Goal: Contribute content: Add original content to the website for others to see

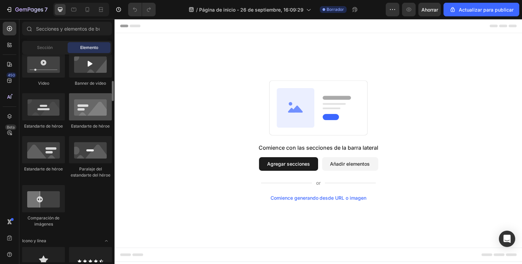
scroll to position [408, 0]
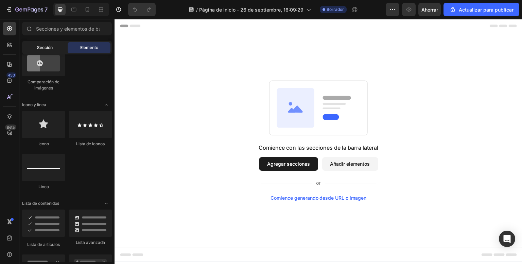
click at [48, 45] on font "Sección" at bounding box center [45, 47] width 16 height 5
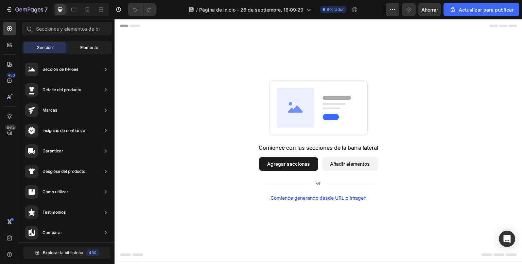
click at [83, 51] on div "Elemento" at bounding box center [89, 47] width 43 height 11
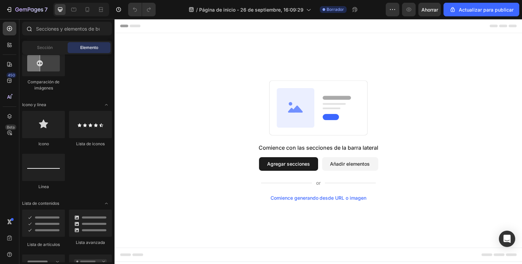
click at [73, 35] on div at bounding box center [66, 30] width 95 height 16
click at [71, 32] on input "text" at bounding box center [67, 29] width 90 height 14
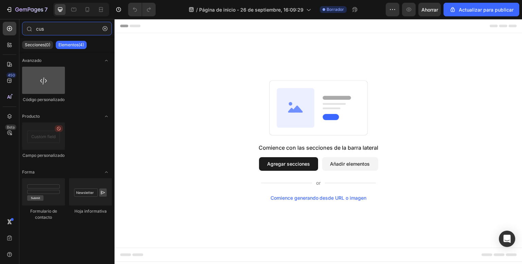
type input "cus"
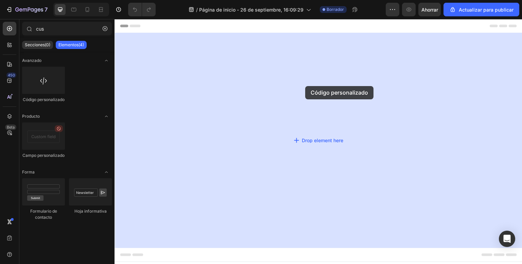
drag, startPoint x: 170, startPoint y: 106, endPoint x: 303, endPoint y: 86, distance: 135.2
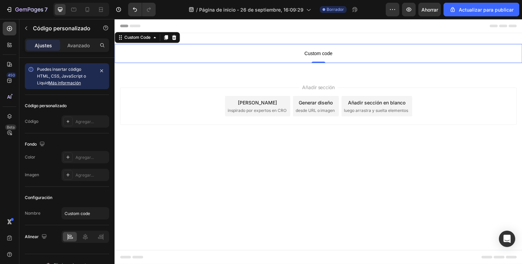
click at [304, 53] on span "Custom code" at bounding box center [319, 53] width 408 height 8
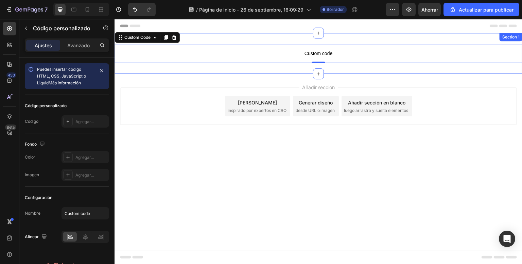
click at [301, 59] on p "Custom code" at bounding box center [319, 53] width 408 height 19
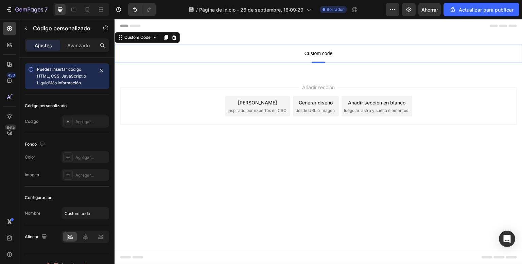
click at [301, 59] on p "Custom code" at bounding box center [319, 53] width 408 height 19
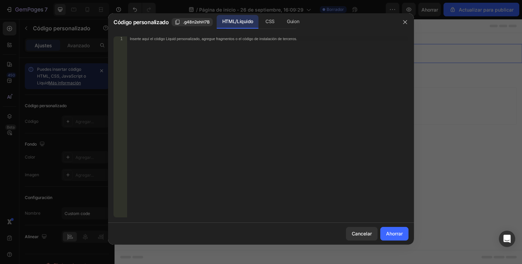
click at [271, 75] on div "Inserte aquí el código Liquid personalizado, agregue fragmentos o el código de …" at bounding box center [268, 131] width 282 height 190
paste textarea "</html>"
type textarea "</html>"
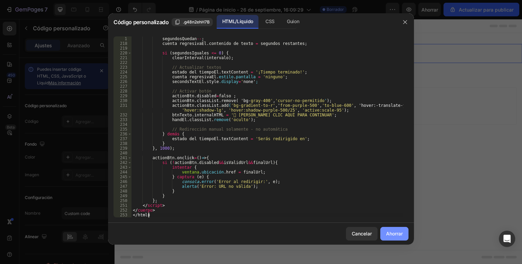
click at [399, 236] on font "Ahorrar" at bounding box center [394, 233] width 17 height 7
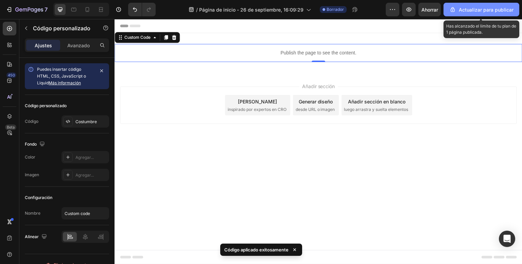
click at [463, 7] on font "Actualizar para publicar" at bounding box center [486, 10] width 55 height 6
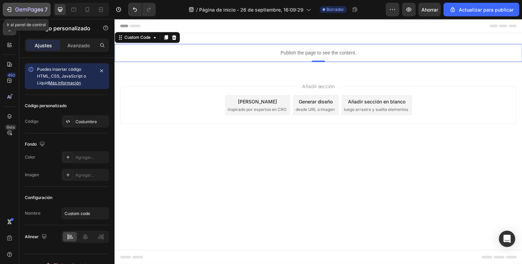
click at [10, 7] on icon "button" at bounding box center [10, 9] width 3 height 5
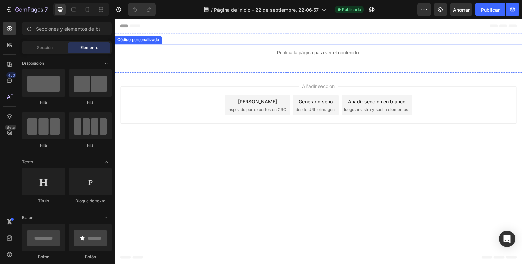
click at [295, 52] on font "Publica la página para ver el contenido." at bounding box center [318, 52] width 83 height 5
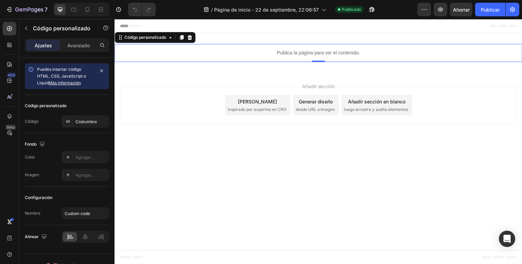
click at [295, 52] on font "Publica la página para ver el contenido." at bounding box center [318, 52] width 83 height 5
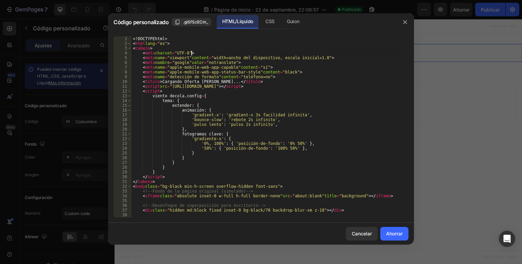
click at [227, 73] on div "<! DOCTYPE html > < html lang = "es" > < cabeza > < meta charset = "UTF-8" > < …" at bounding box center [268, 131] width 272 height 190
click at [226, 73] on div "<! DOCTYPE html > < html lang = "es" > < cabeza > < meta charset = "UTF-8" > < …" at bounding box center [268, 131] width 272 height 190
type textarea "</body> </html>"
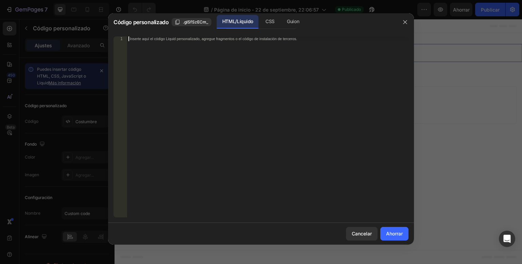
scroll to position [1057, 0]
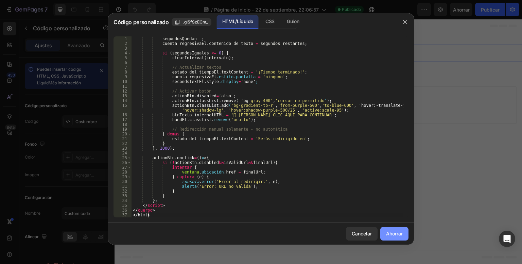
click at [395, 233] on font "Ahorrar" at bounding box center [394, 234] width 17 height 6
type textarea "</body> </html>"
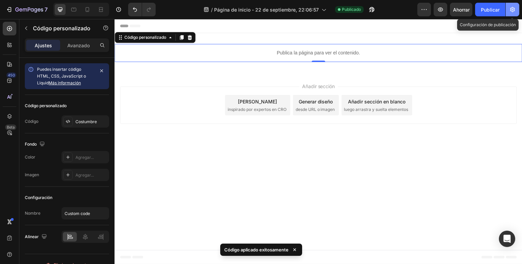
click at [517, 10] on button "button" at bounding box center [513, 10] width 14 height 14
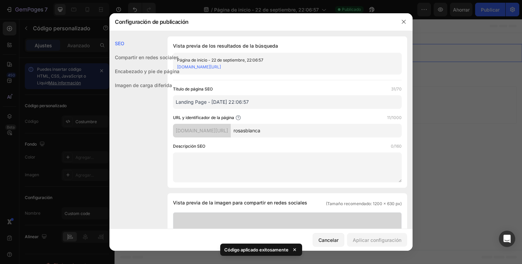
click at [272, 128] on input "rosasblanca" at bounding box center [316, 131] width 171 height 14
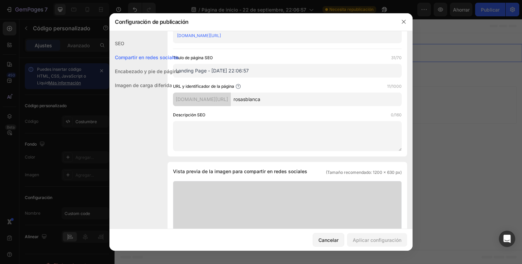
scroll to position [0, 0]
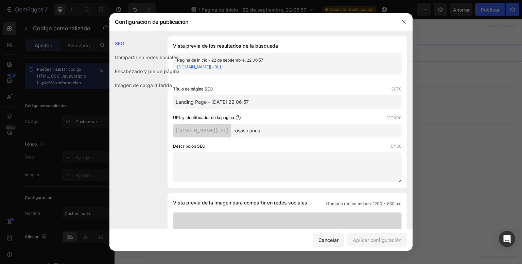
click at [427, 38] on div at bounding box center [261, 132] width 522 height 264
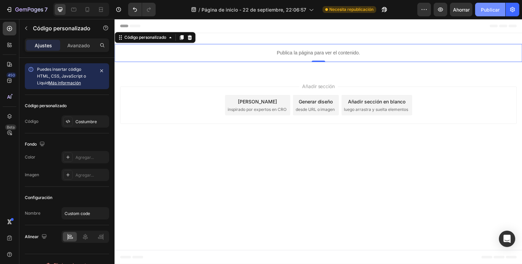
click at [487, 9] on font "Publicar" at bounding box center [490, 10] width 19 height 6
click at [327, 49] on p "Publica la página para ver el contenido." at bounding box center [319, 52] width 408 height 7
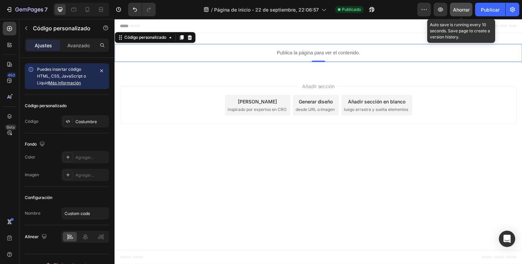
click at [465, 13] on button "Ahorrar" at bounding box center [461, 10] width 22 height 14
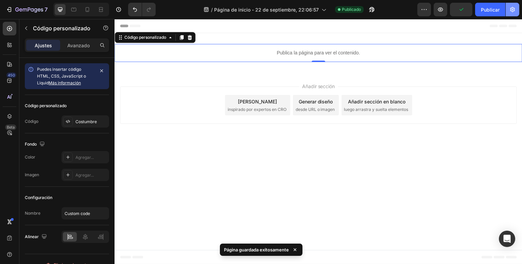
click at [514, 10] on icon "button" at bounding box center [512, 9] width 7 height 7
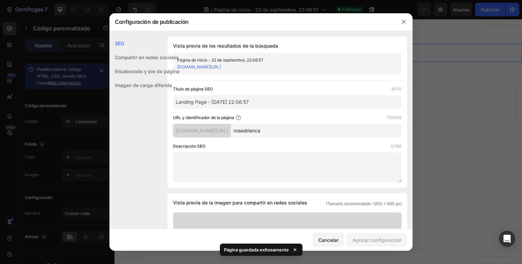
click at [282, 67] on div "[DOMAIN_NAME][URL]" at bounding box center [282, 67] width 210 height 7
drag, startPoint x: 282, startPoint y: 67, endPoint x: 182, endPoint y: 65, distance: 99.3
click at [182, 65] on div "[DOMAIN_NAME][URL]" at bounding box center [282, 67] width 210 height 7
click at [221, 65] on font "[DOMAIN_NAME][URL]" at bounding box center [199, 66] width 44 height 5
